Goal: Task Accomplishment & Management: Manage account settings

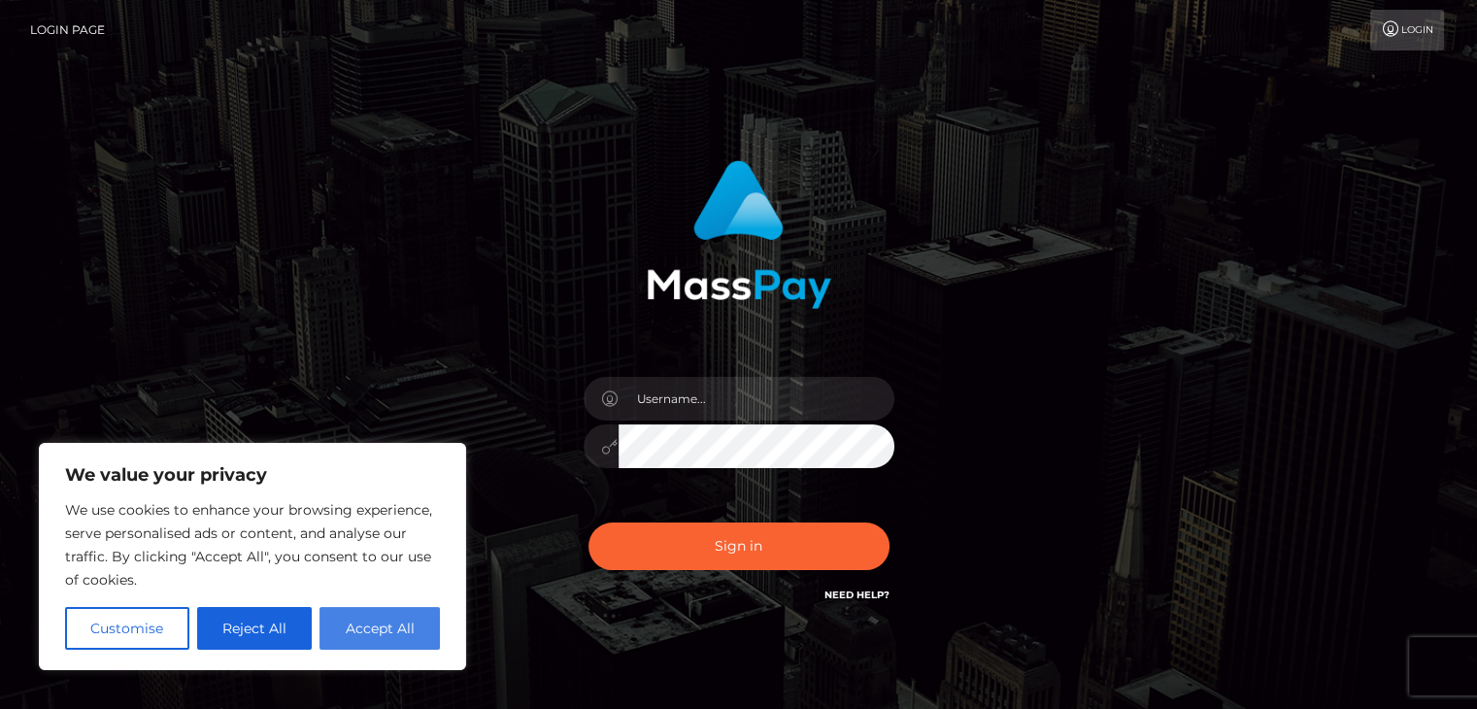
click at [346, 615] on button "Accept All" at bounding box center [379, 628] width 120 height 43
checkbox input "true"
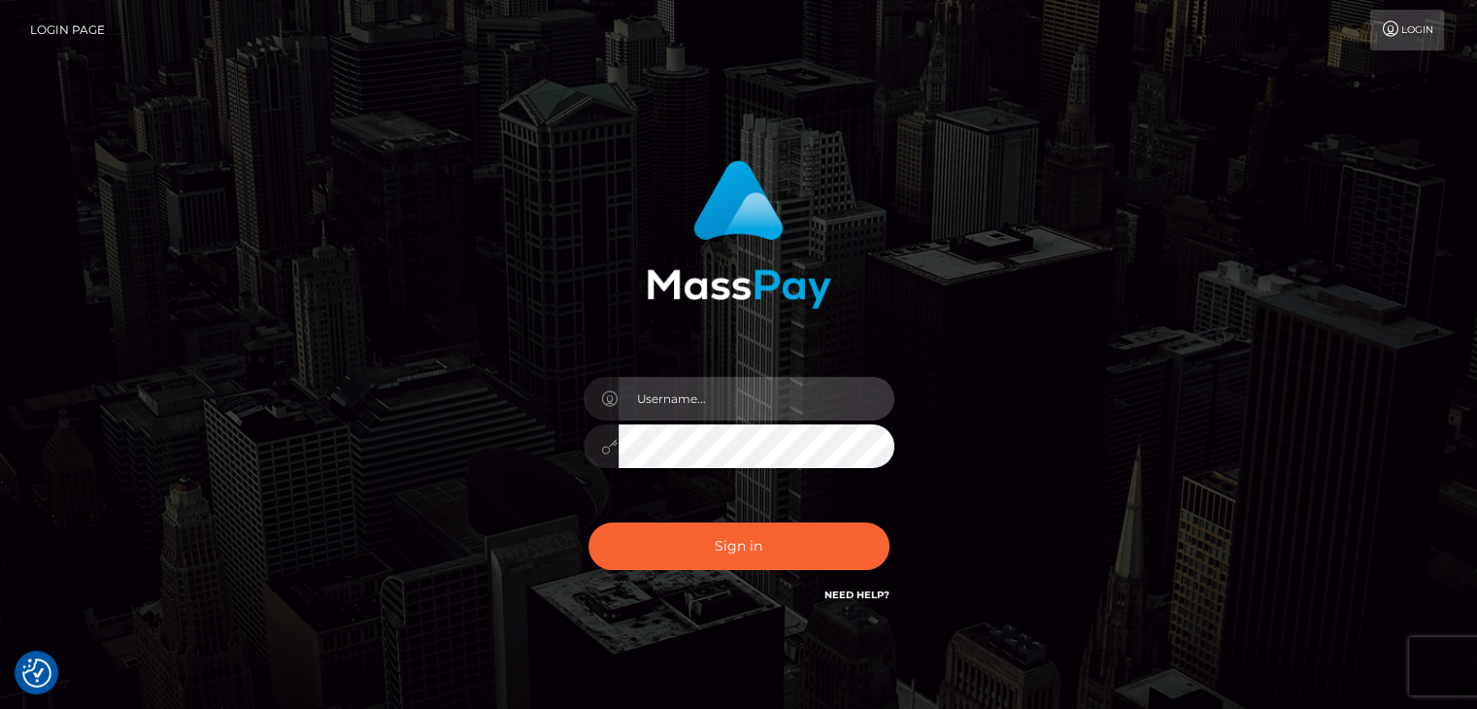
click at [725, 390] on input "text" at bounding box center [756, 399] width 276 height 44
type input "[EMAIL_ADDRESS][DOMAIN_NAME]"
click at [588, 522] on button "Sign in" at bounding box center [738, 546] width 301 height 48
